Goal: Check status: Check status

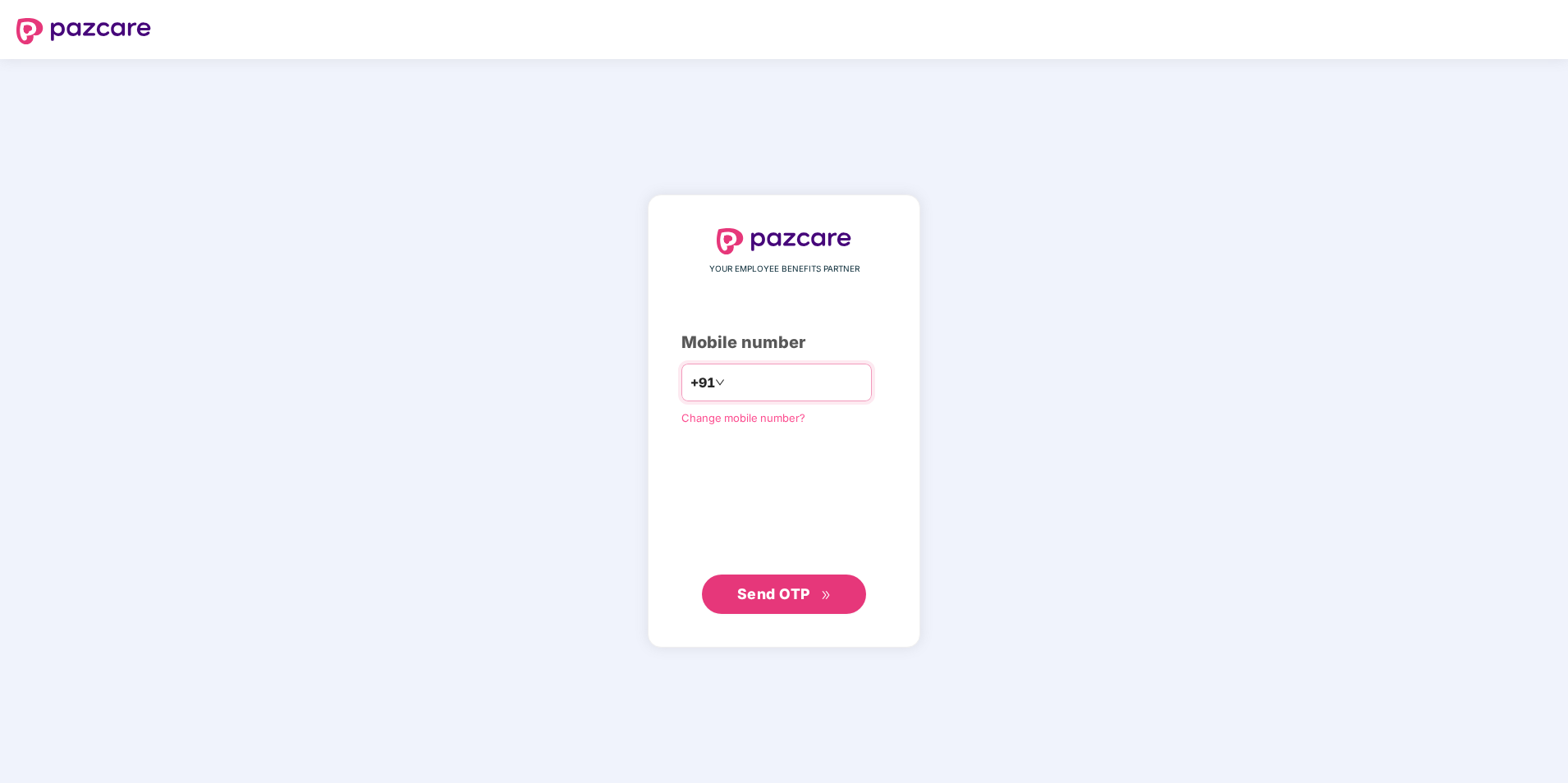
click at [743, 384] on input "number" at bounding box center [795, 382] width 134 height 27
click at [728, 386] on input "**********" at bounding box center [795, 382] width 134 height 27
type input "**********"
click at [788, 591] on span "Send OTP" at bounding box center [773, 594] width 73 height 17
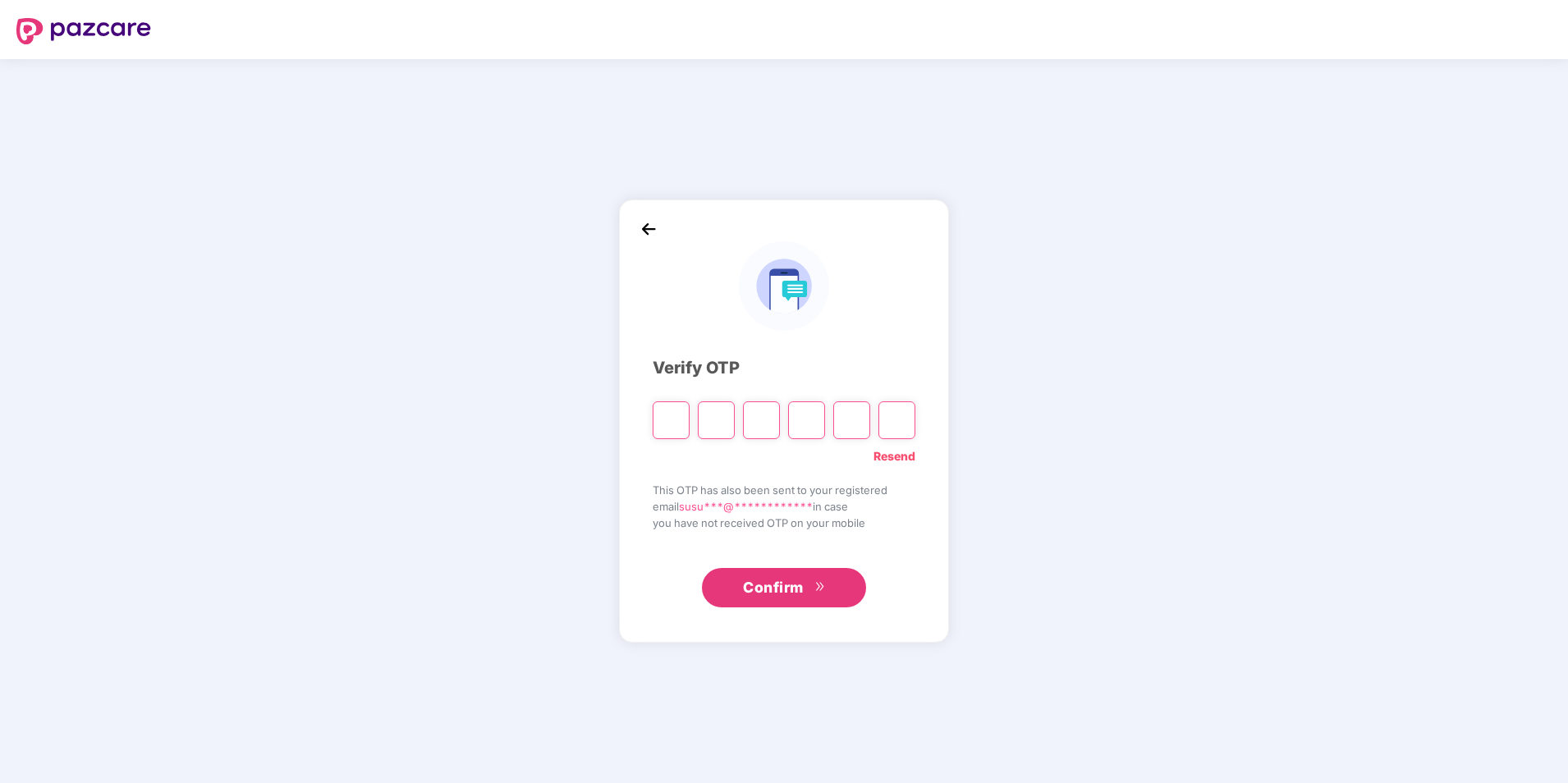
type input "*"
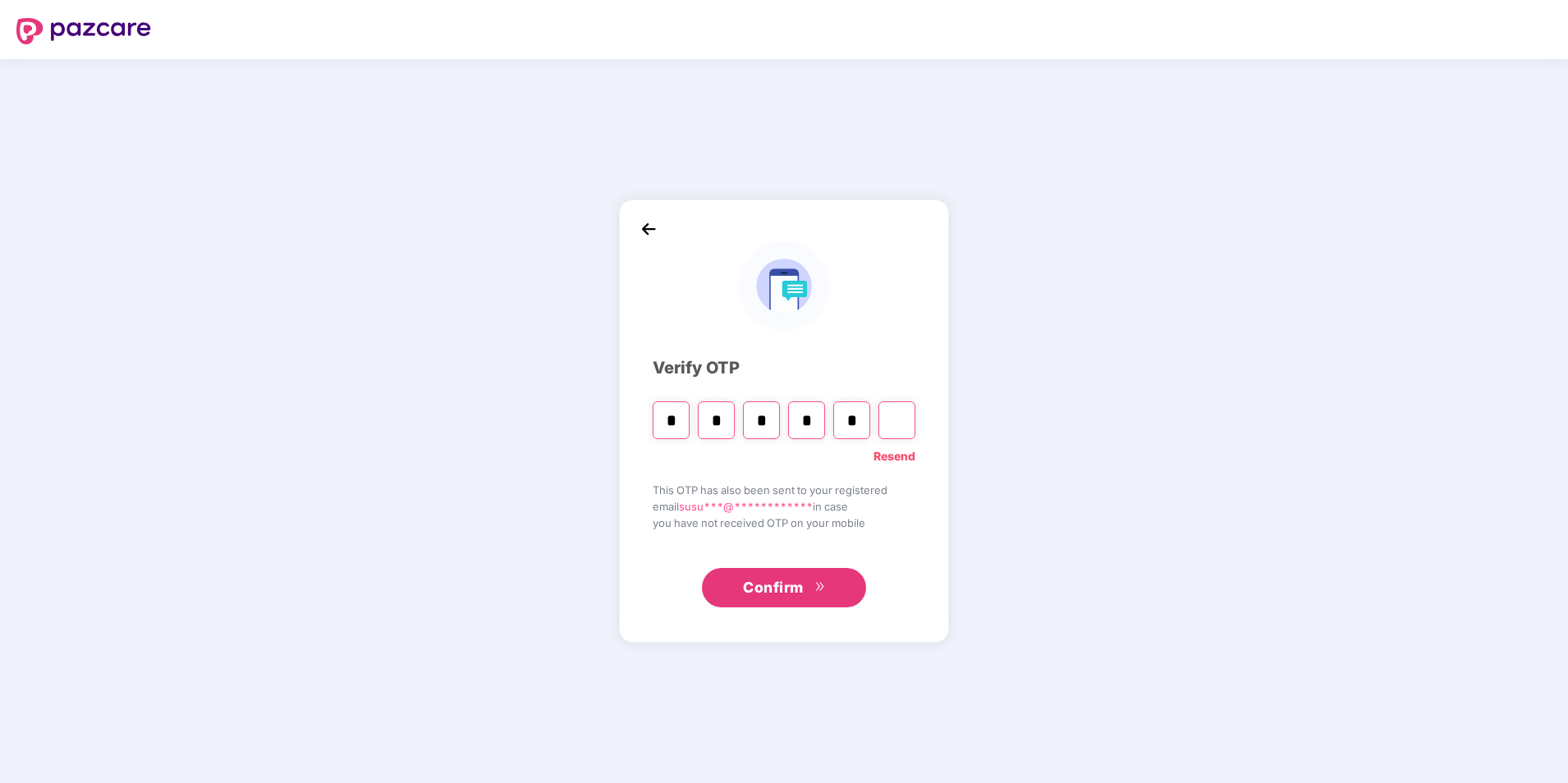
type input "*"
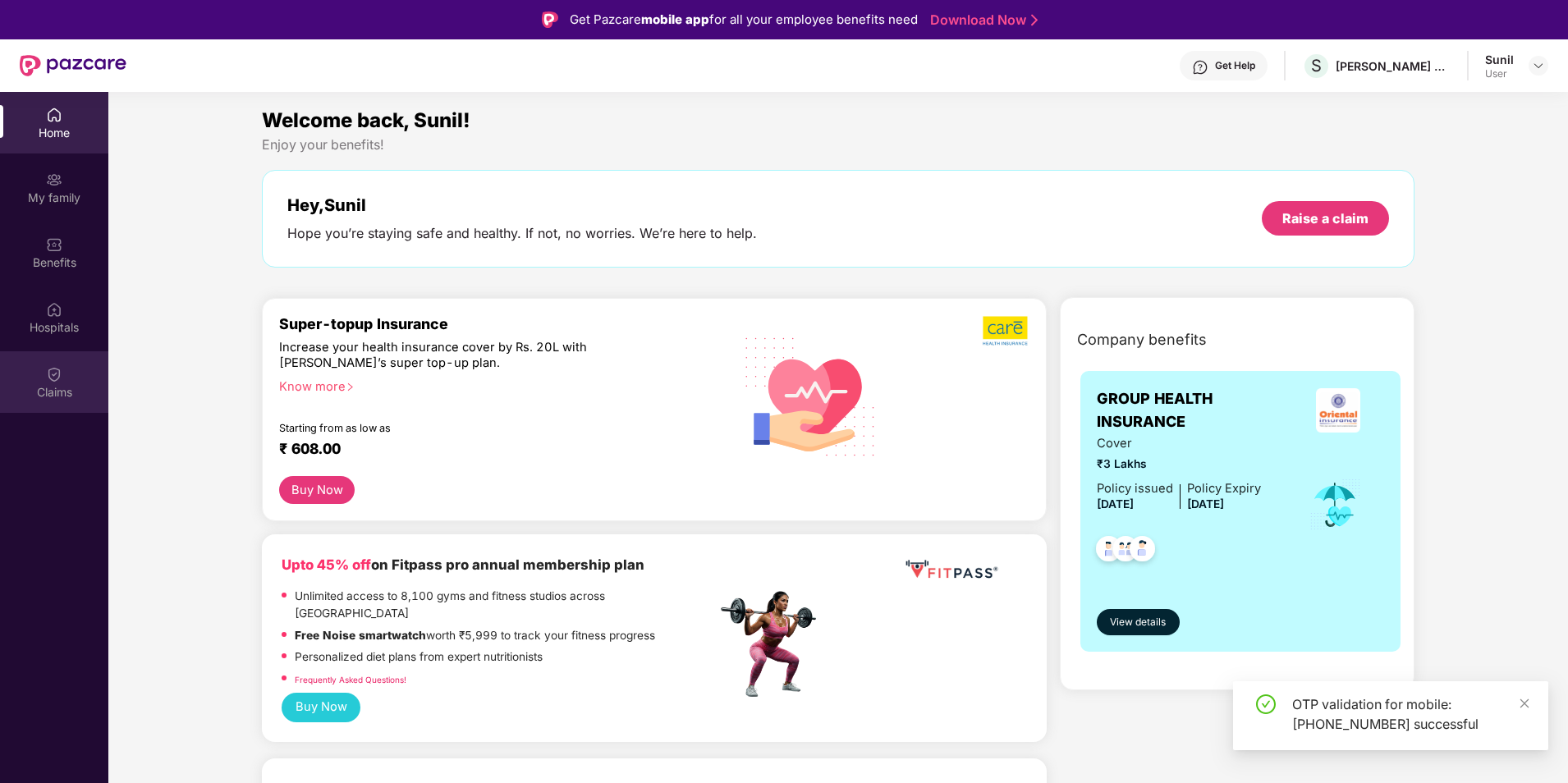
click at [64, 391] on div "Claims" at bounding box center [54, 392] width 109 height 16
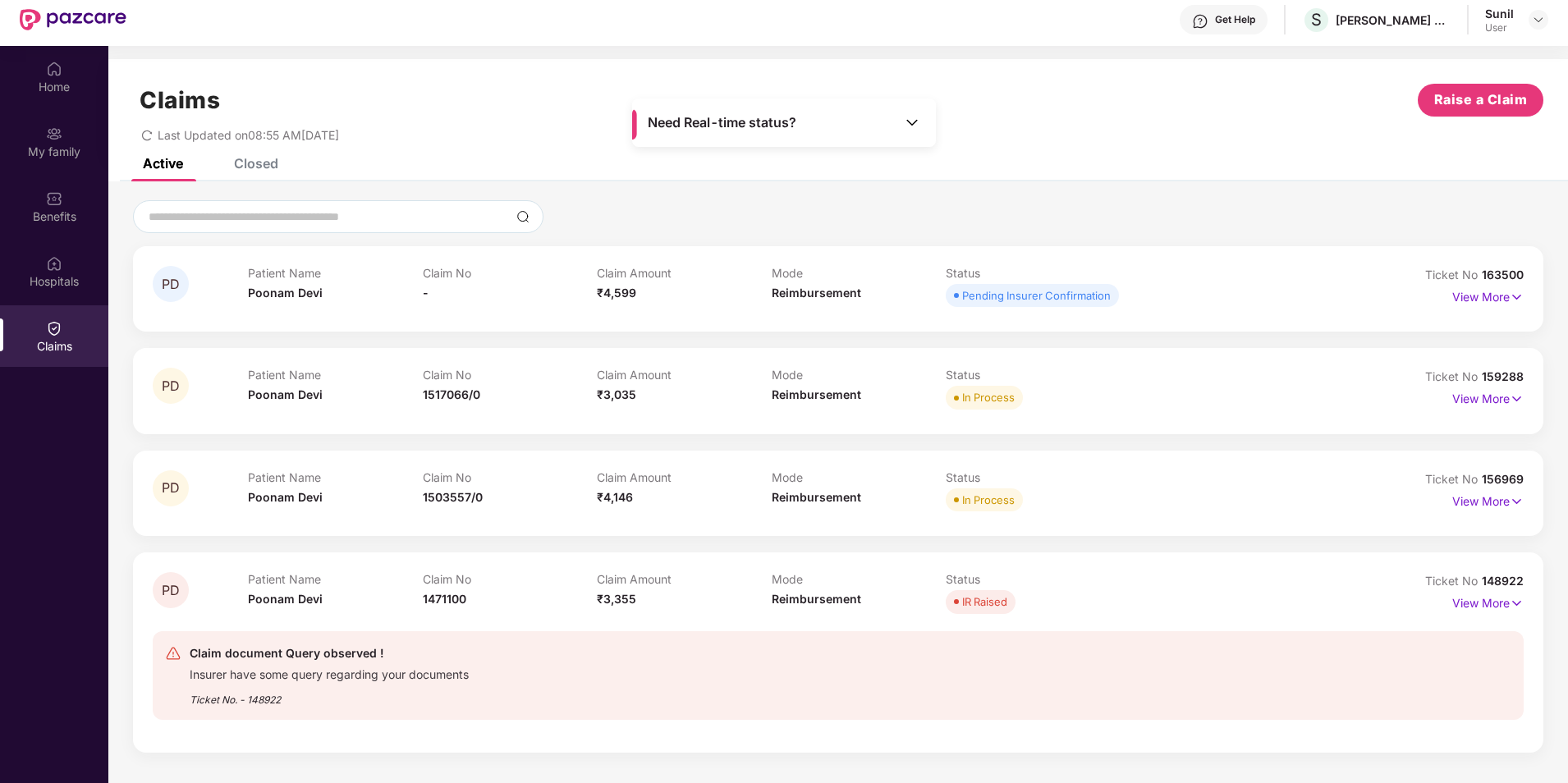
scroll to position [92, 0]
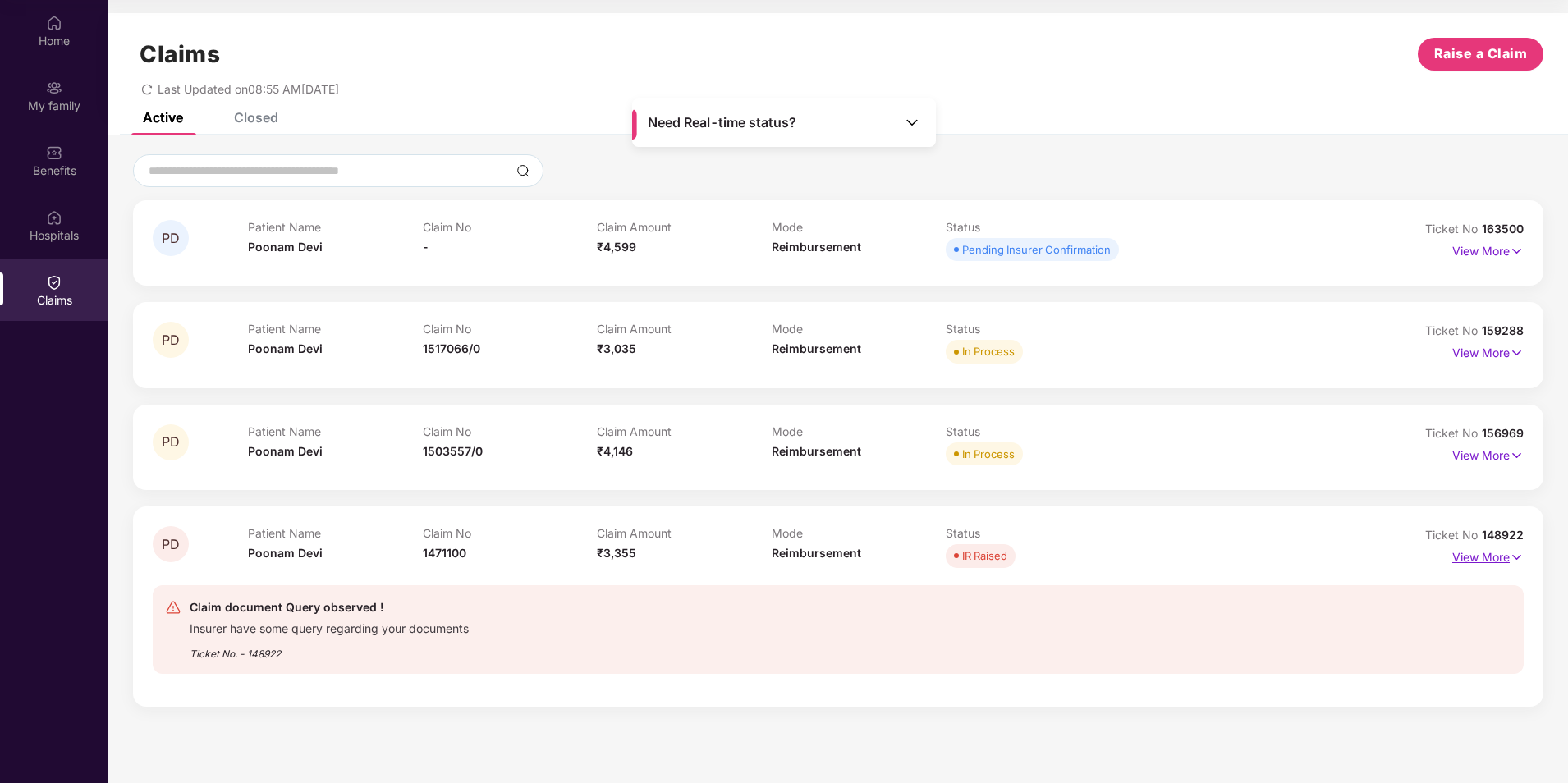
click at [1520, 560] on img at bounding box center [1517, 557] width 14 height 18
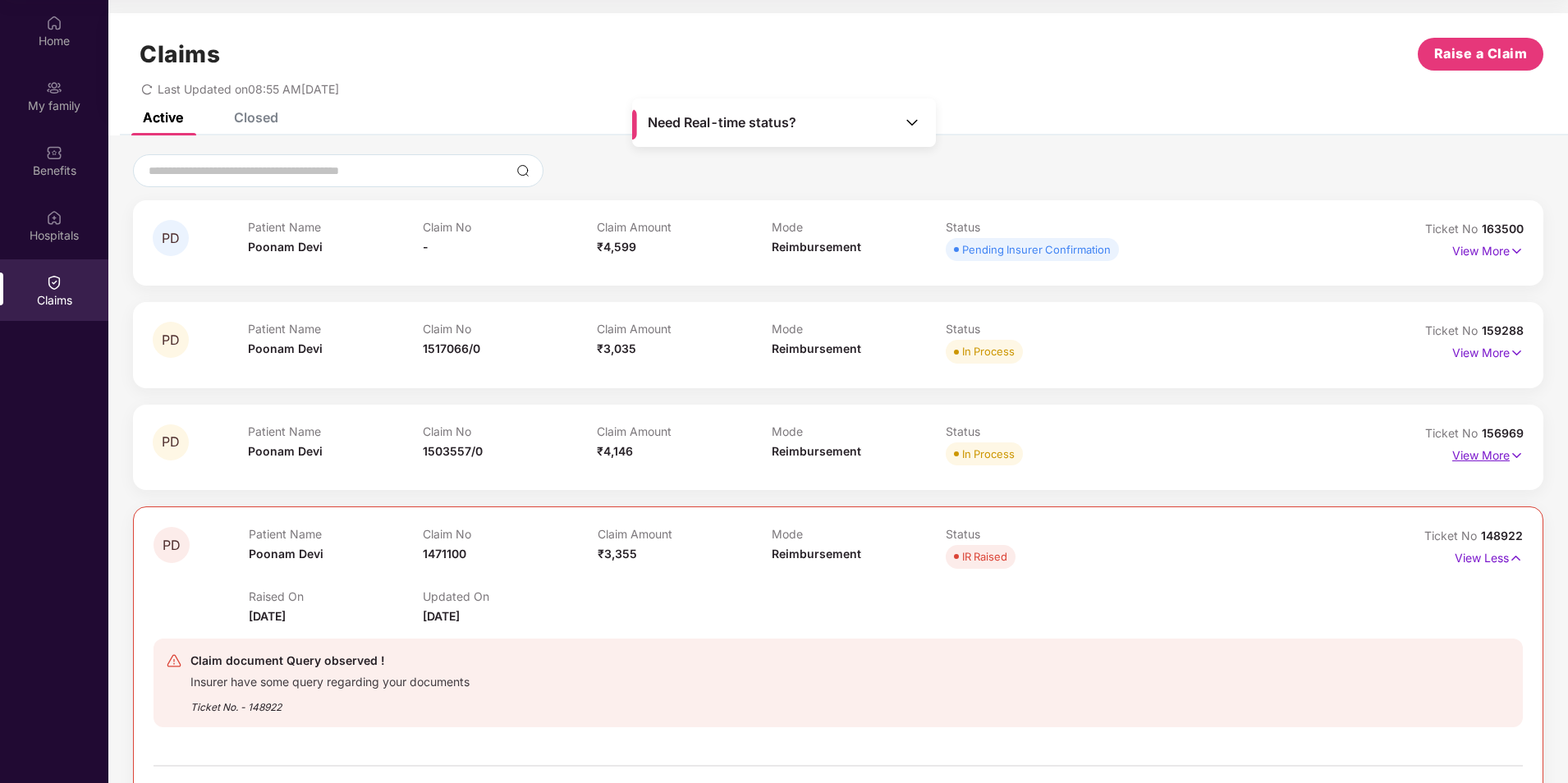
click at [1475, 458] on p "View More" at bounding box center [1488, 454] width 71 height 22
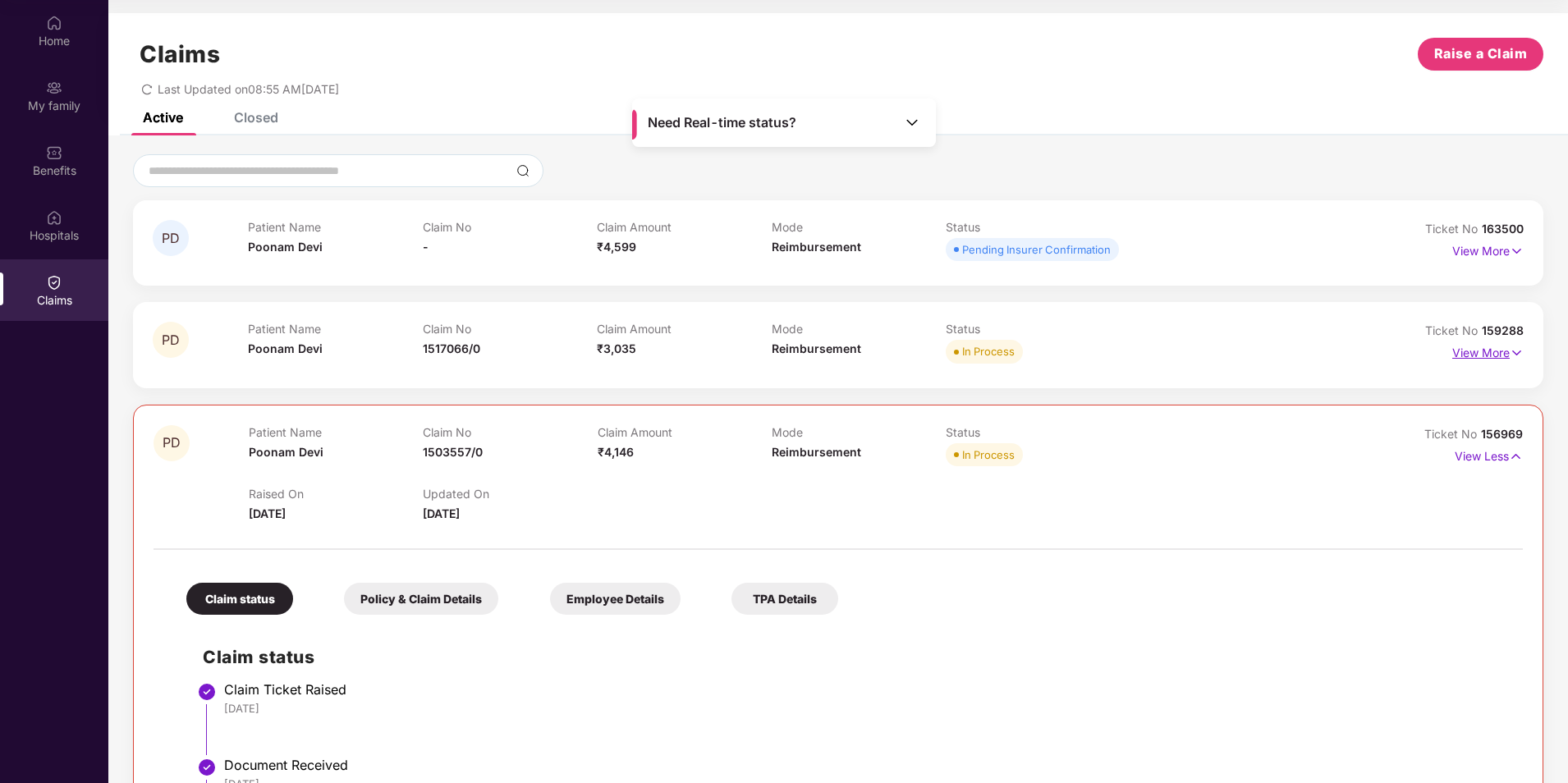
click at [1476, 344] on p "View More" at bounding box center [1488, 351] width 71 height 22
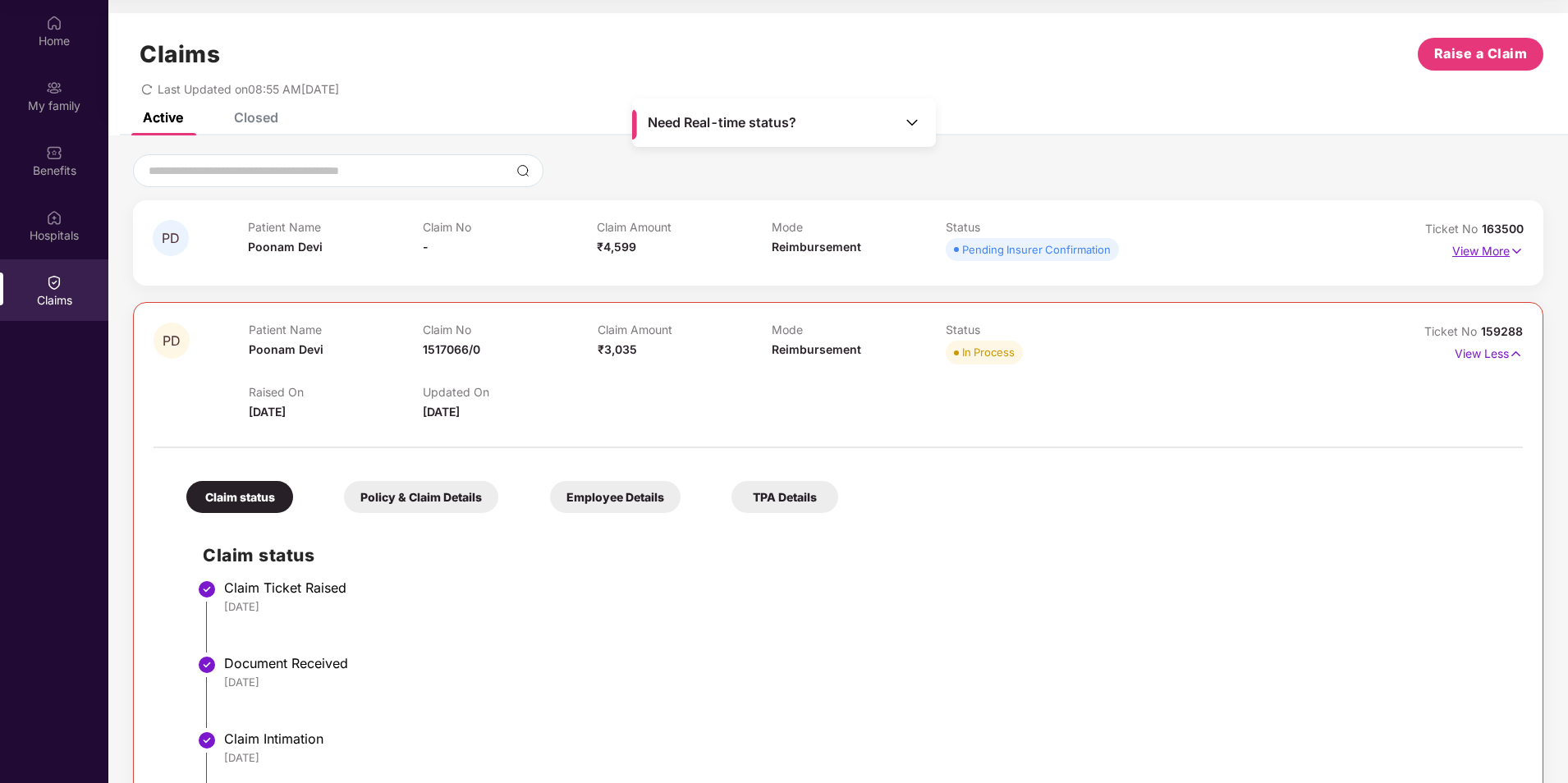
click at [1476, 251] on p "View More" at bounding box center [1488, 249] width 71 height 22
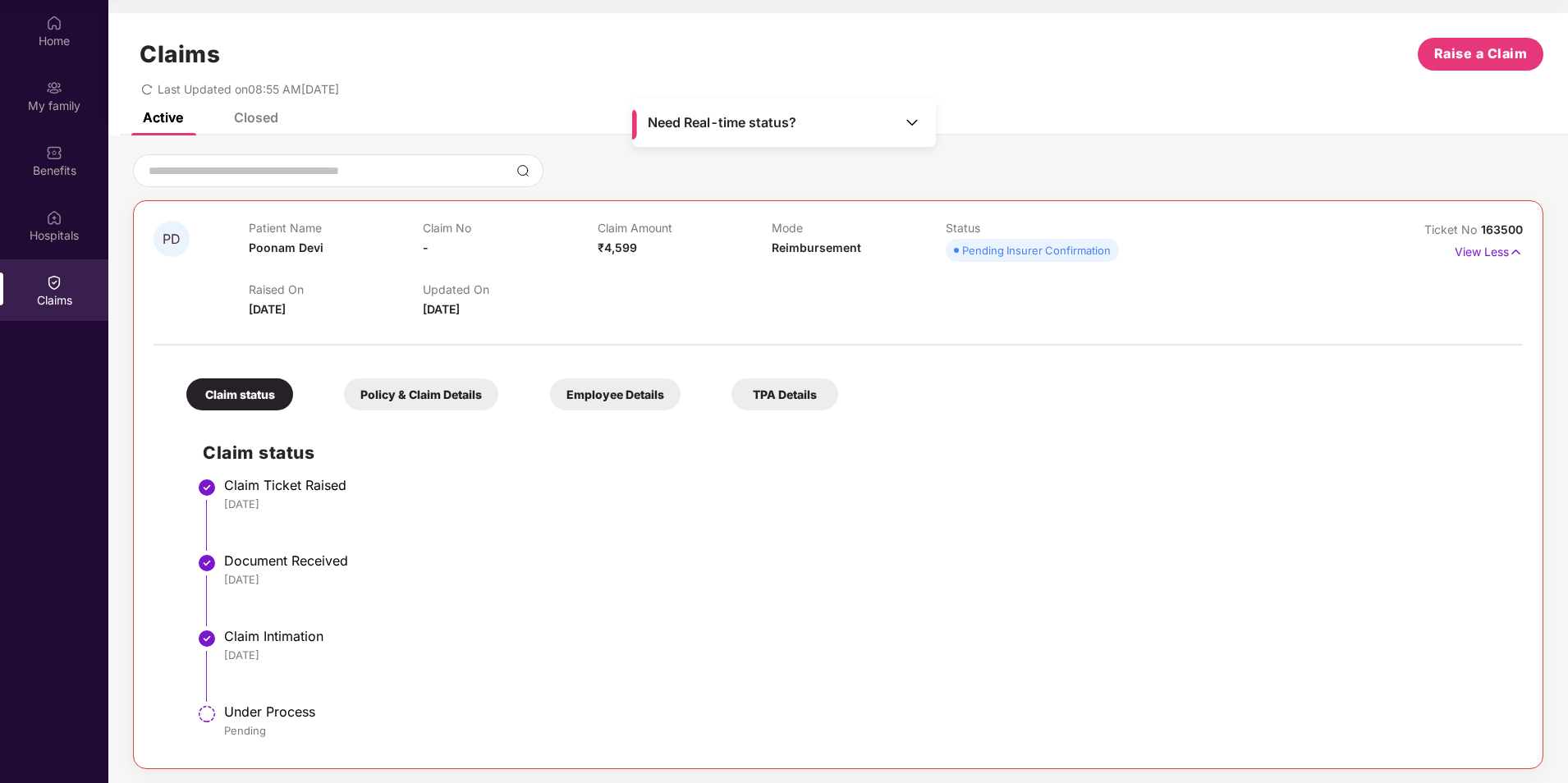
click at [243, 112] on div "Closed" at bounding box center [256, 117] width 45 height 16
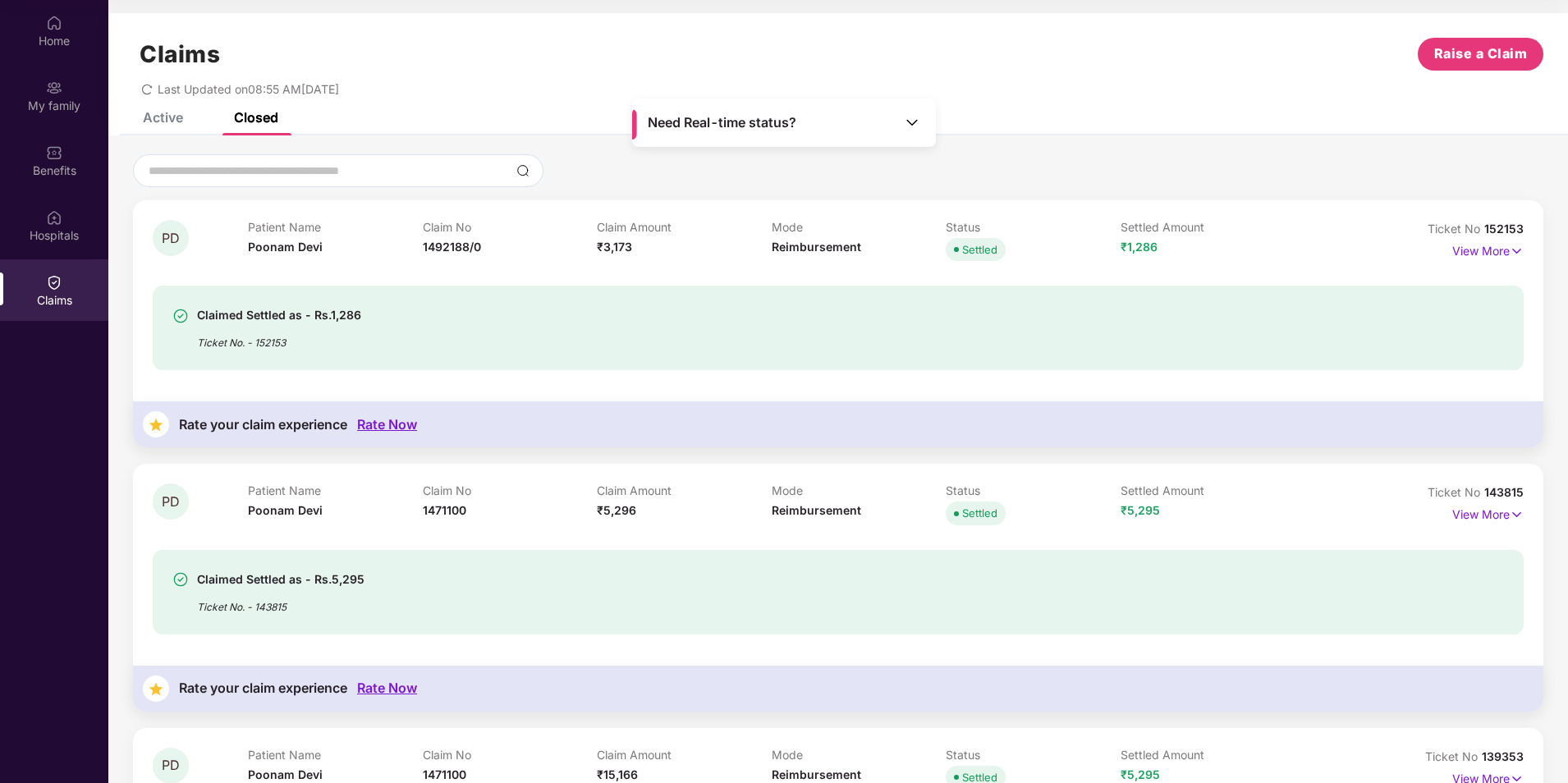
scroll to position [0, 0]
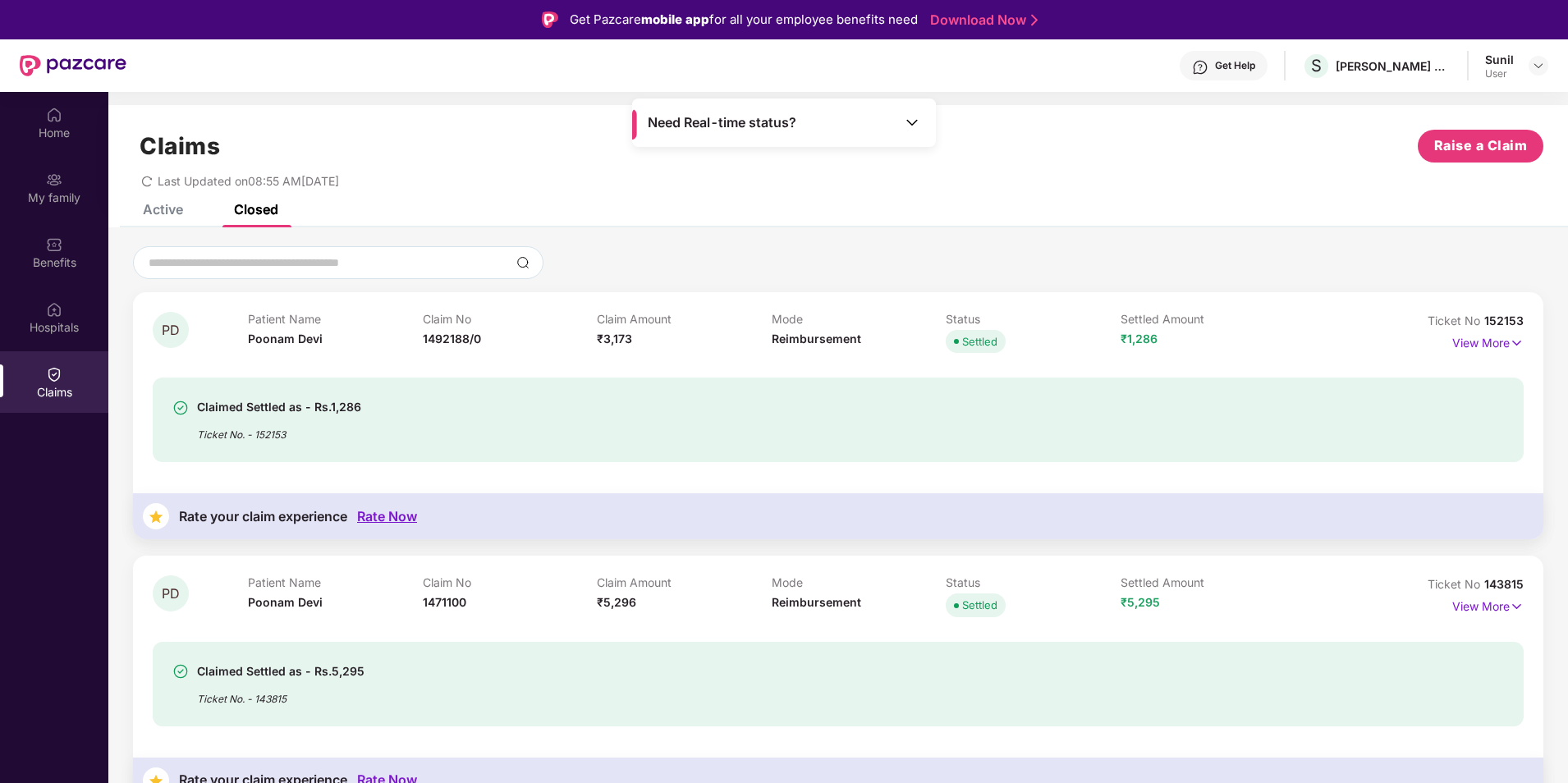
click at [167, 202] on div "Claims Raise a Claim Last Updated on 08:55 AM[DATE]" at bounding box center [838, 155] width 1459 height 99
click at [157, 194] on div "Claims Raise a Claim Last Updated on 08:55 AM[DATE]" at bounding box center [838, 155] width 1459 height 99
click at [156, 204] on div "Claims Raise a Claim Last Updated on 08:55 AM[DATE]" at bounding box center [838, 155] width 1459 height 99
click at [247, 210] on div "Closed" at bounding box center [256, 209] width 45 height 16
click at [146, 205] on div "Active" at bounding box center [151, 209] width 65 height 16
